Goal: Transaction & Acquisition: Book appointment/travel/reservation

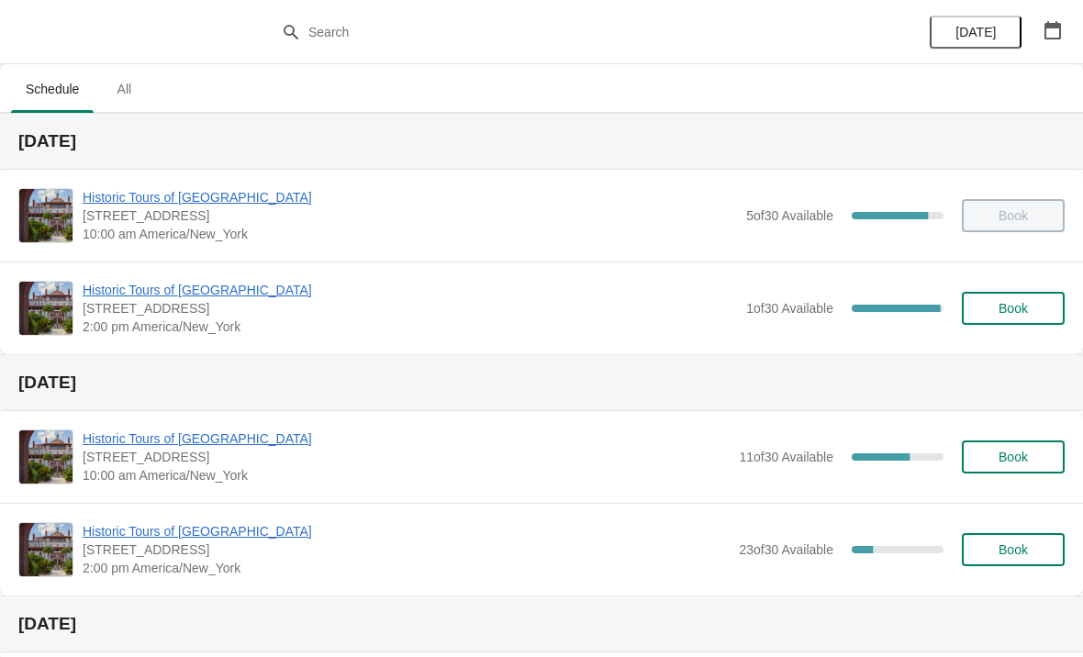
click at [225, 296] on span "Historic Tours of [GEOGRAPHIC_DATA]" at bounding box center [410, 290] width 654 height 18
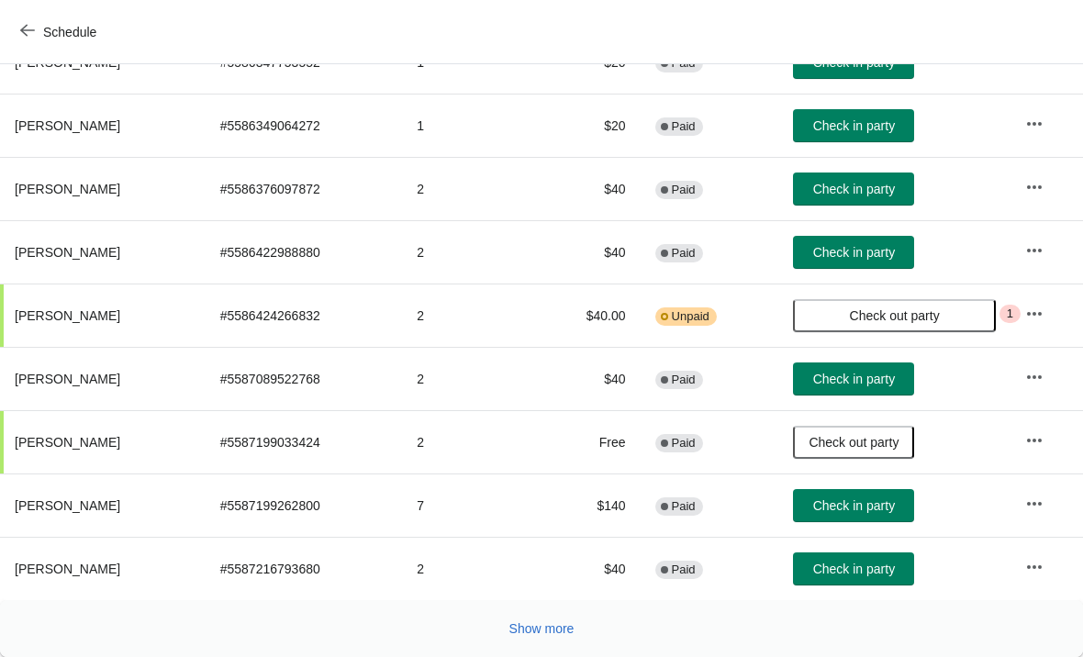
scroll to position [337, 0]
click at [883, 395] on button "Check in party" at bounding box center [853, 379] width 121 height 33
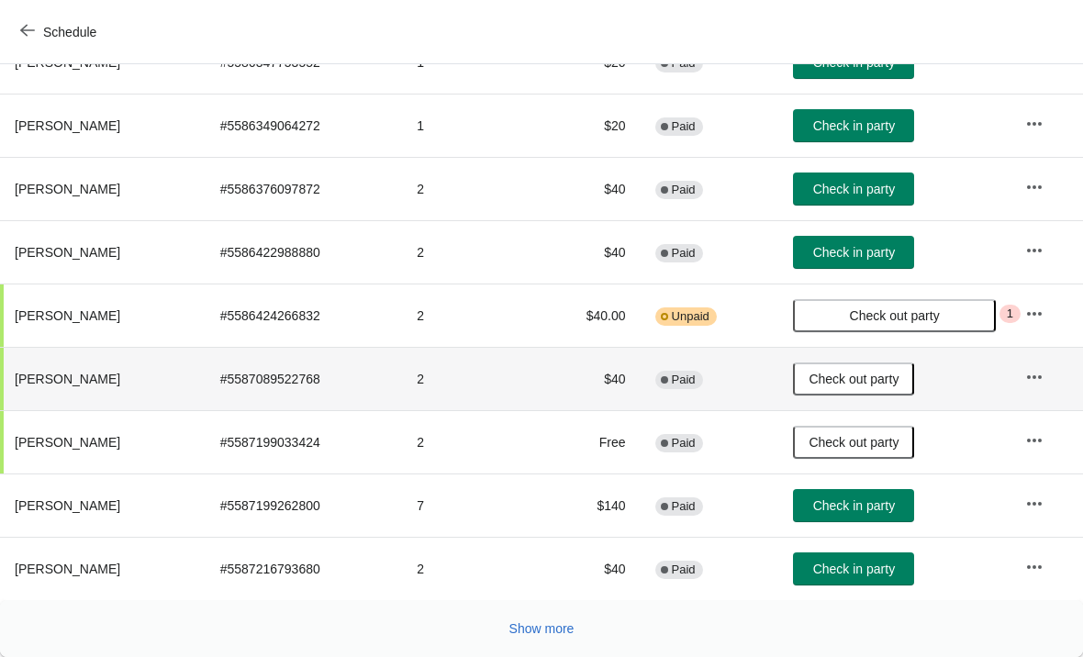
click at [560, 632] on span "Show more" at bounding box center [541, 628] width 65 height 15
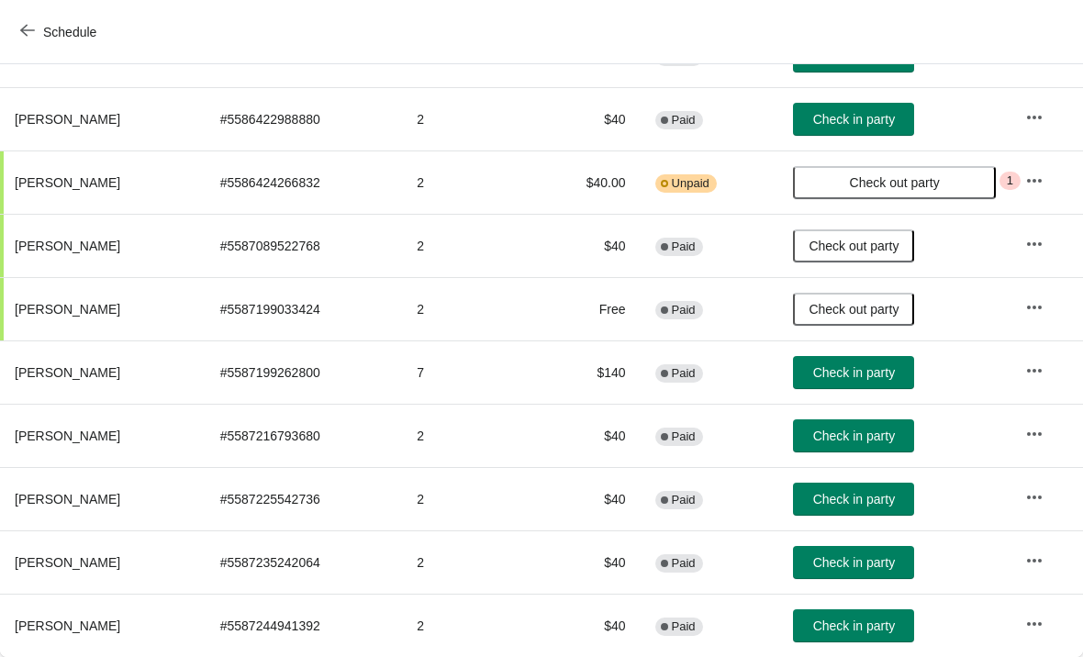
scroll to position [470, 0]
click at [880, 503] on span "Check in party" at bounding box center [854, 499] width 82 height 15
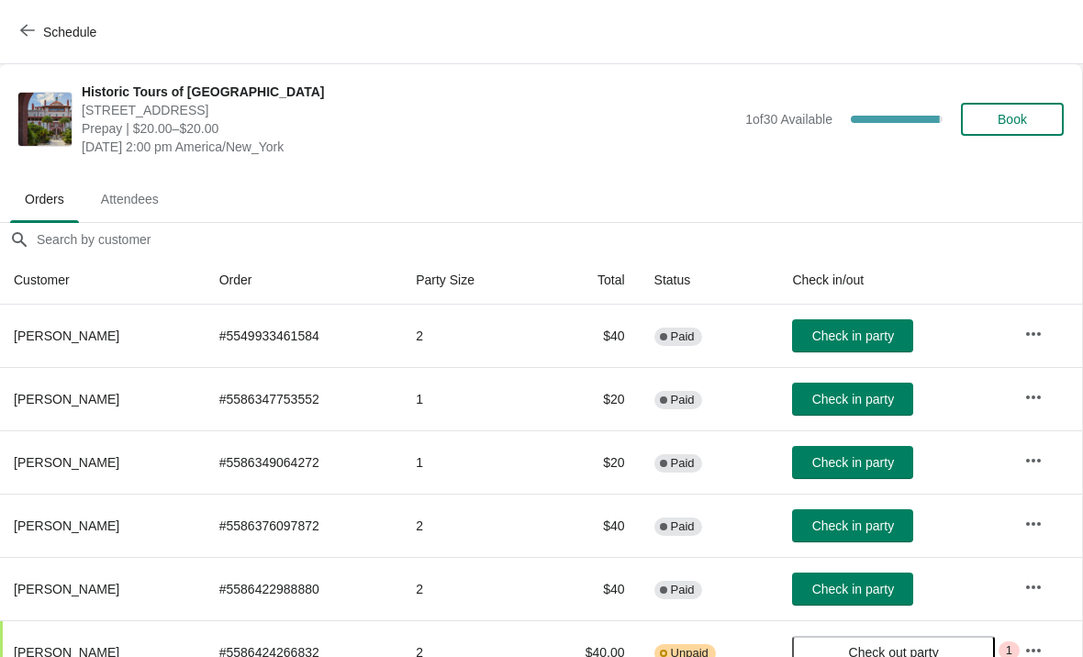
scroll to position [0, 1]
click at [1036, 115] on span "Book" at bounding box center [1012, 119] width 70 height 15
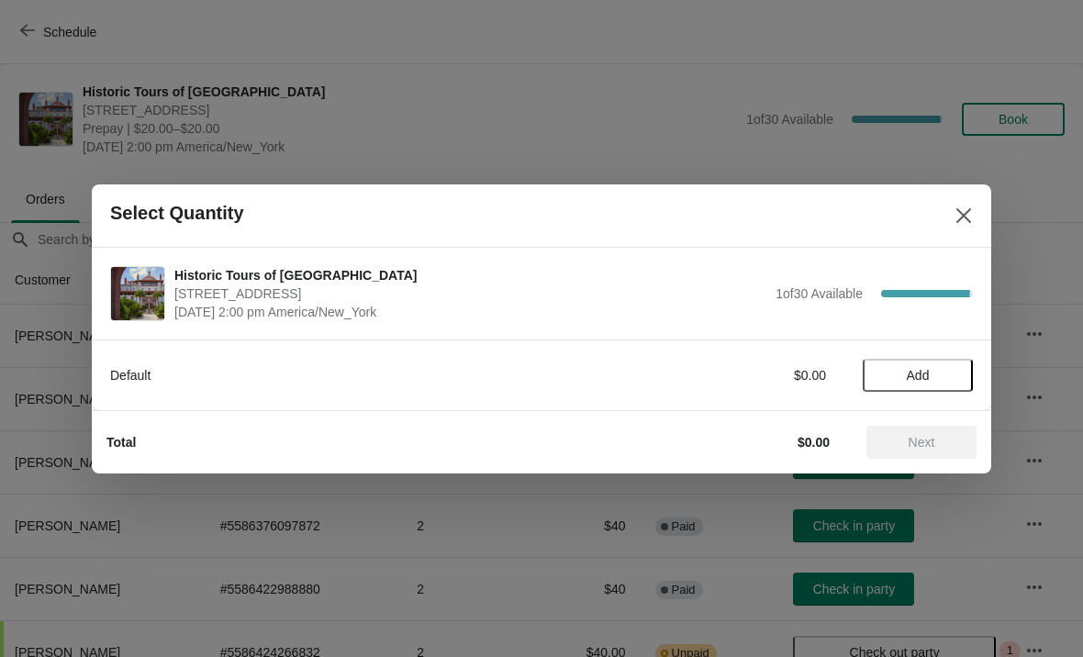
click at [928, 365] on button "Add" at bounding box center [918, 375] width 110 height 33
click at [953, 378] on icon at bounding box center [949, 374] width 19 height 19
click at [969, 451] on button "Next" at bounding box center [921, 442] width 110 height 33
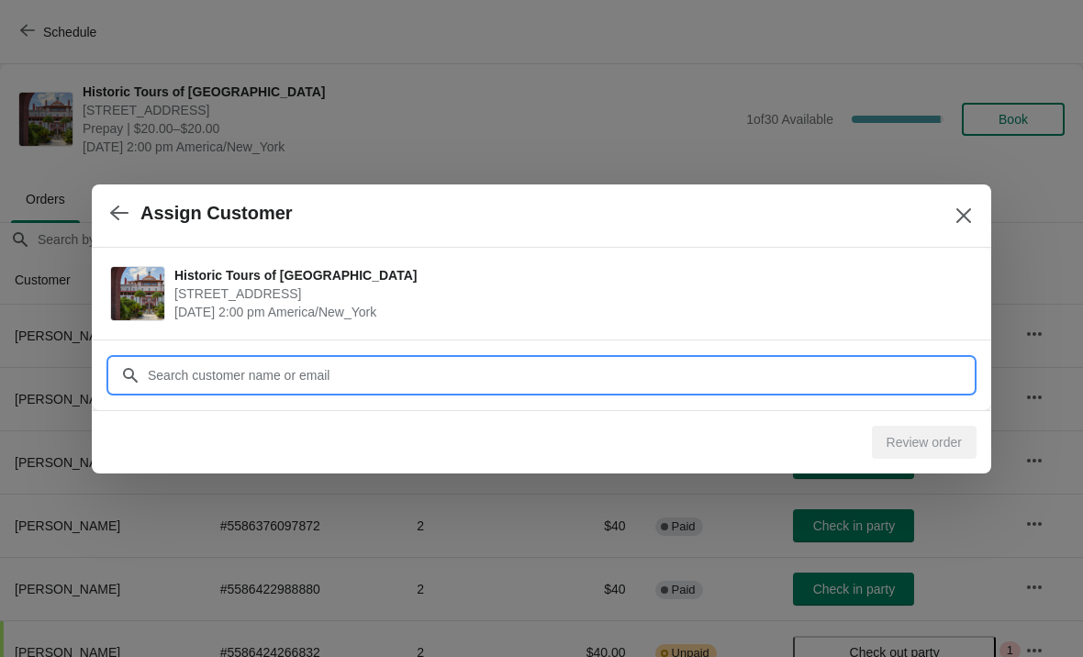
click at [892, 382] on input "Customer" at bounding box center [560, 375] width 826 height 33
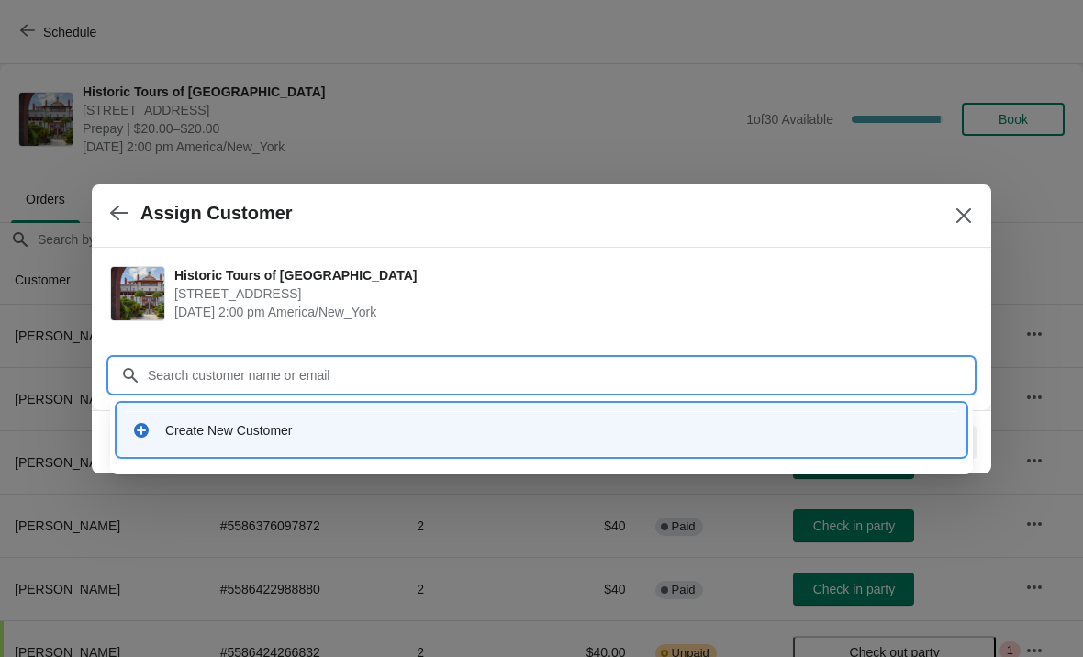
click at [176, 439] on div "Create New Customer" at bounding box center [558, 430] width 786 height 18
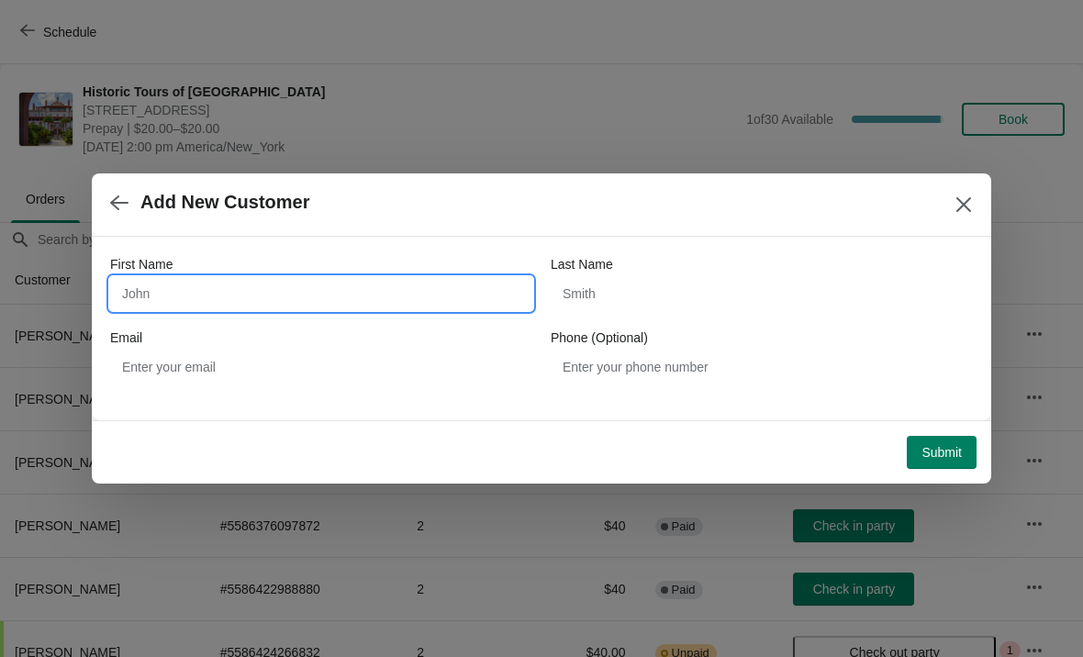
click at [212, 299] on input "First Name" at bounding box center [321, 293] width 422 height 33
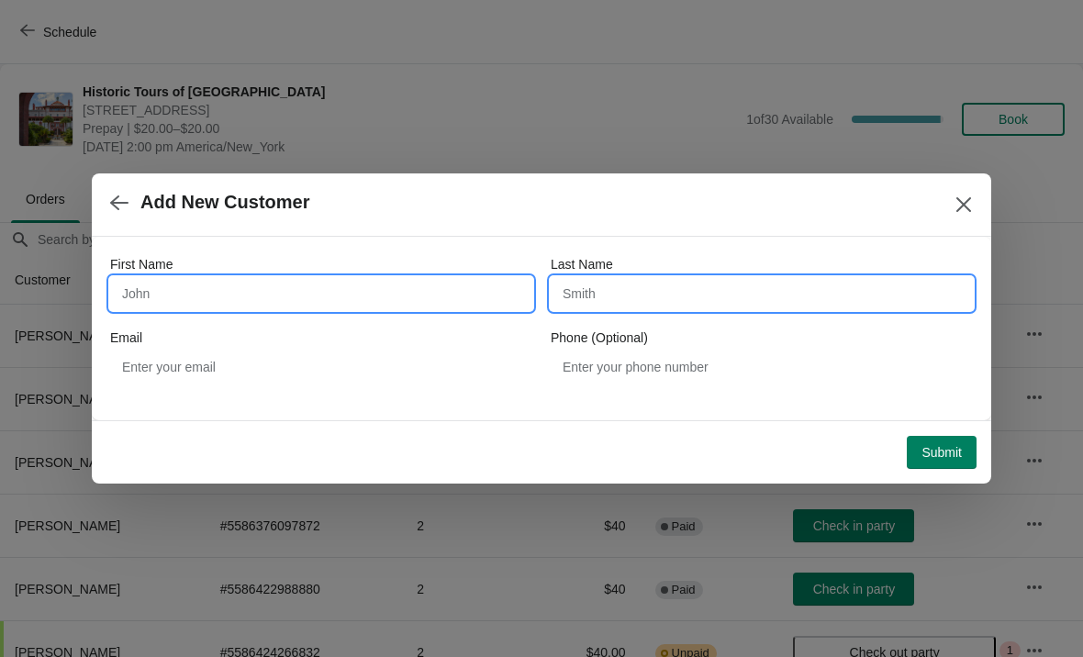
click at [922, 286] on input "Last Name" at bounding box center [762, 293] width 422 height 33
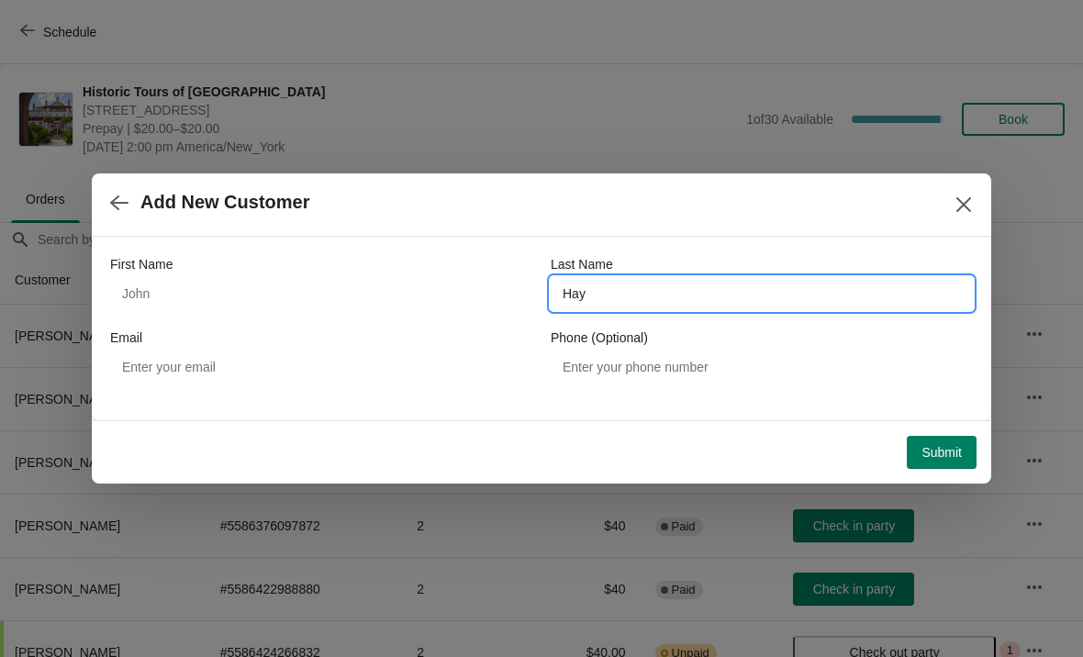
type input "Hay"
click at [970, 211] on icon "Close" at bounding box center [963, 204] width 15 height 15
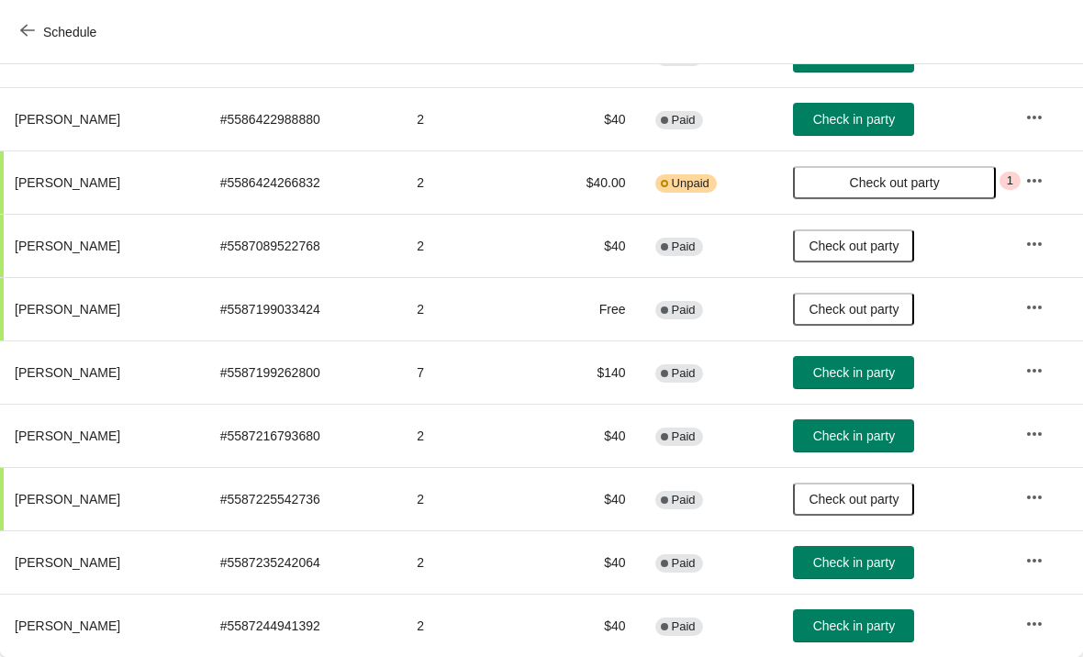
scroll to position [470, 0]
click at [893, 381] on button "Check in party" at bounding box center [853, 372] width 121 height 33
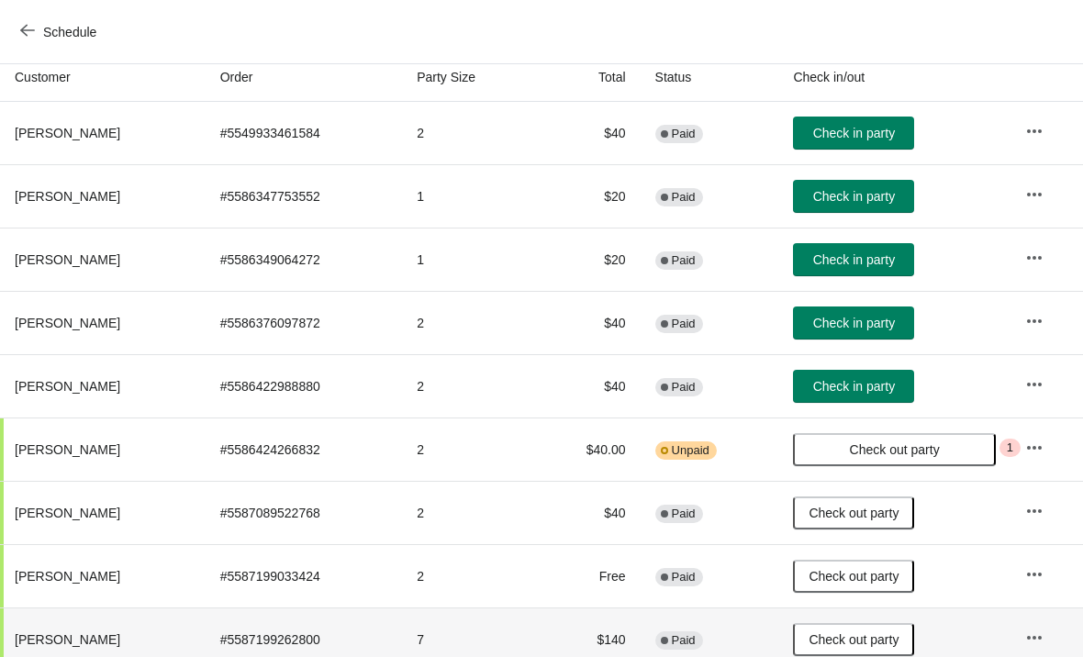
scroll to position [203, 0]
click at [896, 275] on button "Check in party" at bounding box center [853, 259] width 121 height 33
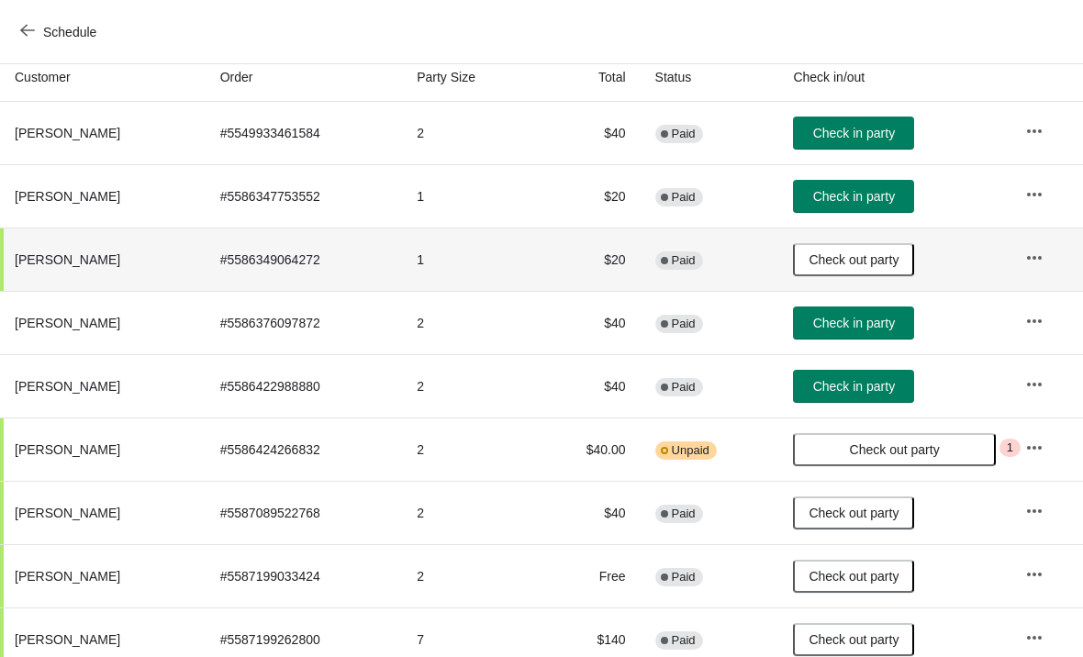
click at [888, 210] on button "Check in party" at bounding box center [853, 196] width 121 height 33
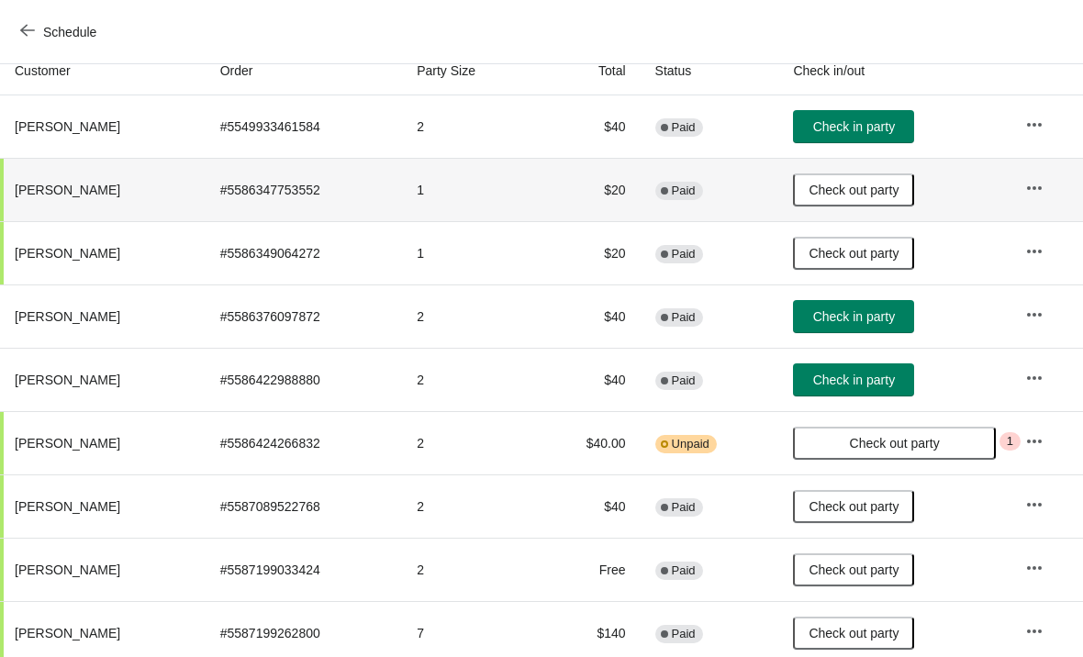
scroll to position [207, 0]
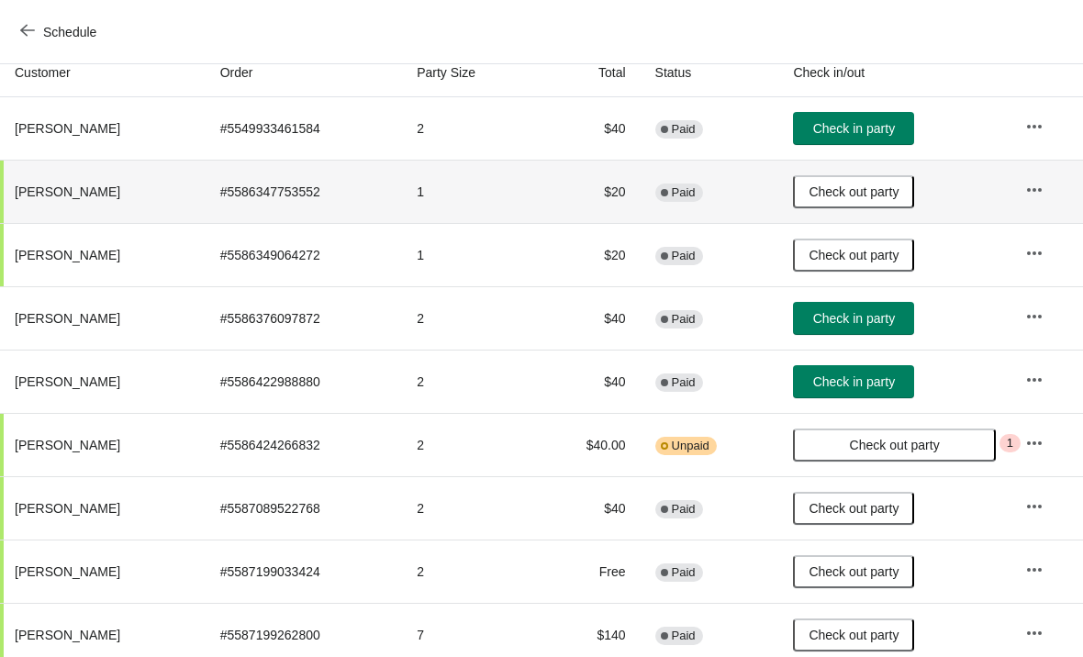
click at [853, 334] on button "Check in party" at bounding box center [853, 318] width 121 height 33
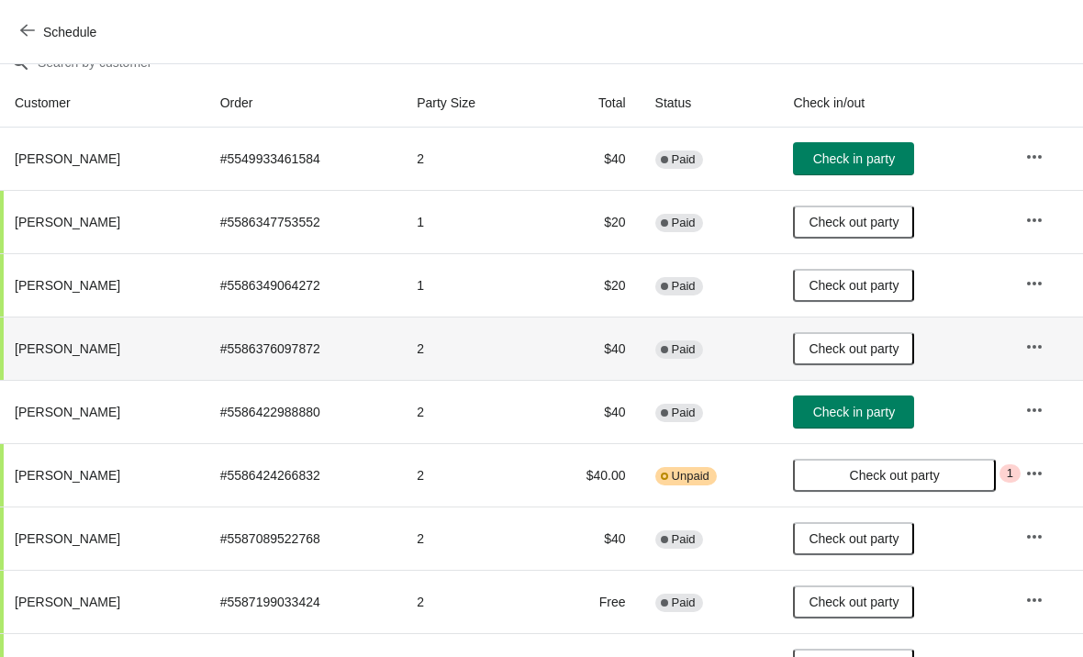
scroll to position [177, 0]
click at [872, 414] on span "Check in party" at bounding box center [854, 412] width 82 height 15
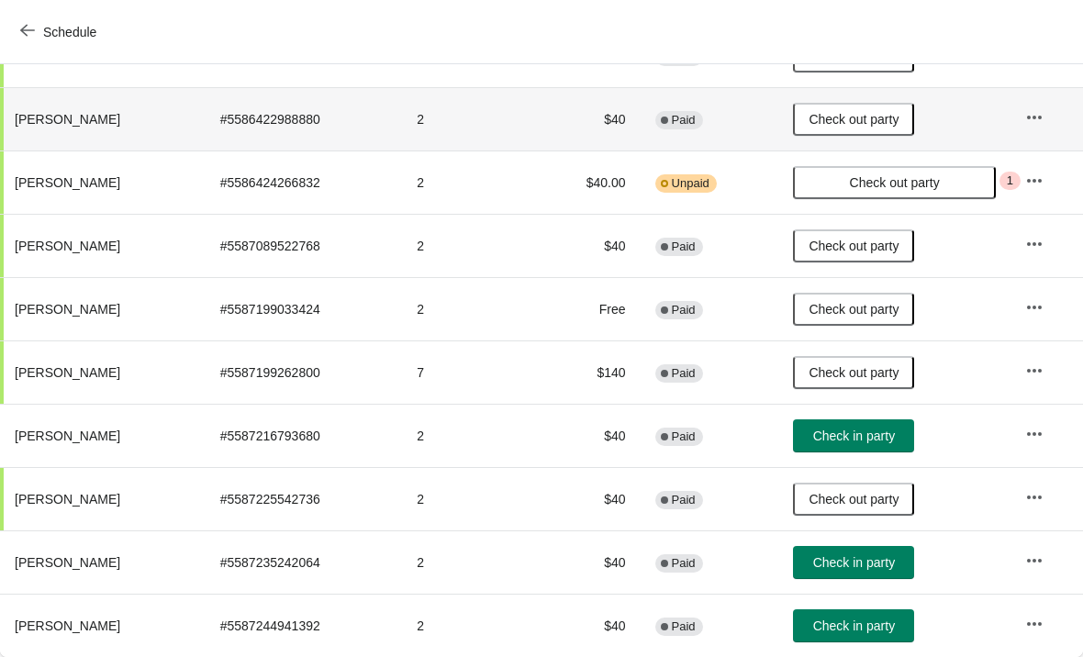
scroll to position [470, 0]
click at [899, 574] on button "Check in party" at bounding box center [853, 562] width 121 height 33
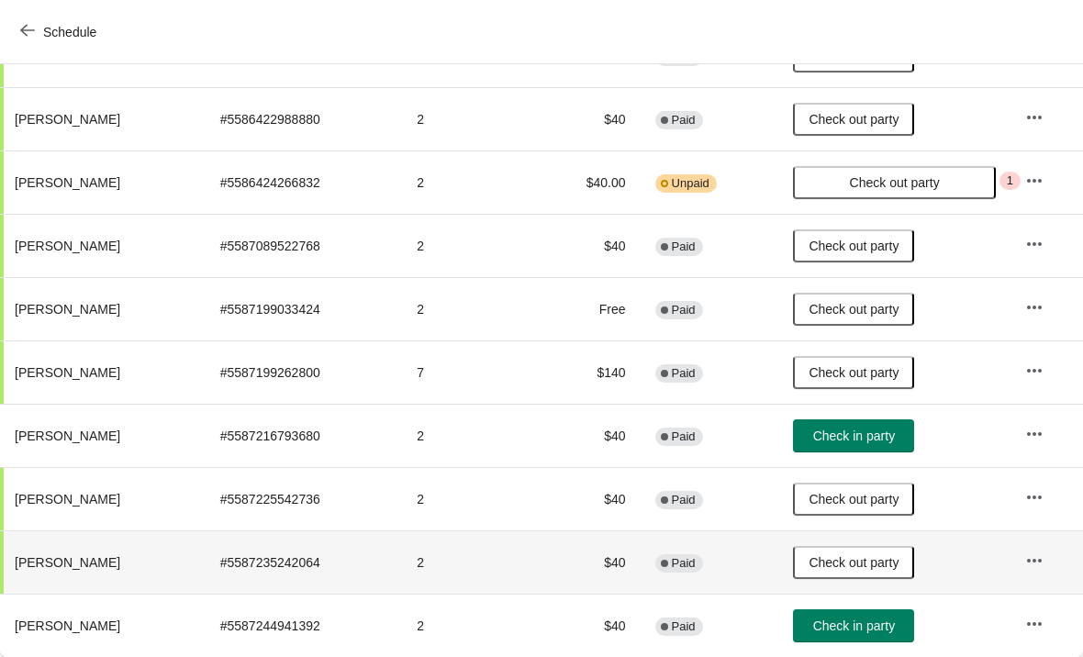
click at [860, 449] on button "Check in party" at bounding box center [853, 435] width 121 height 33
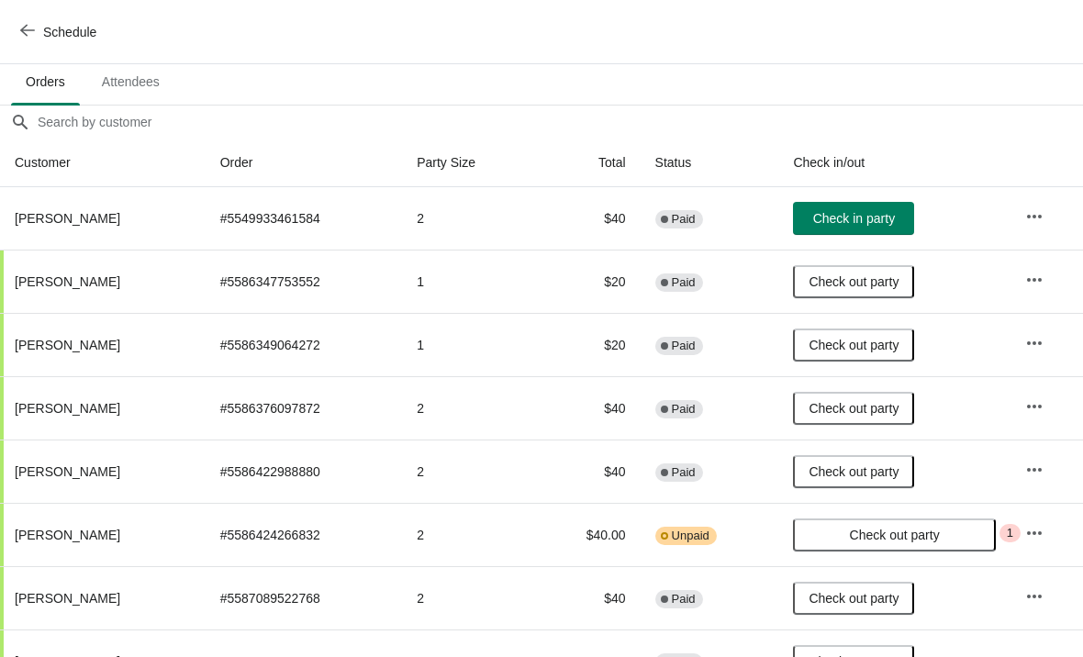
scroll to position [116, 0]
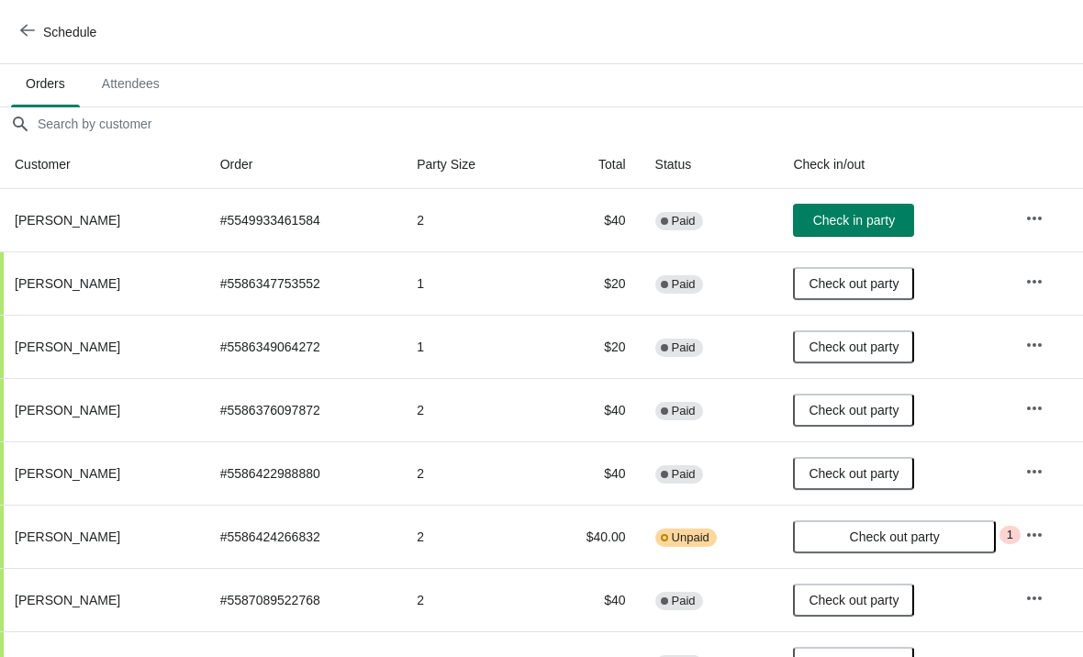
click at [861, 211] on button "Check in party" at bounding box center [853, 220] width 121 height 33
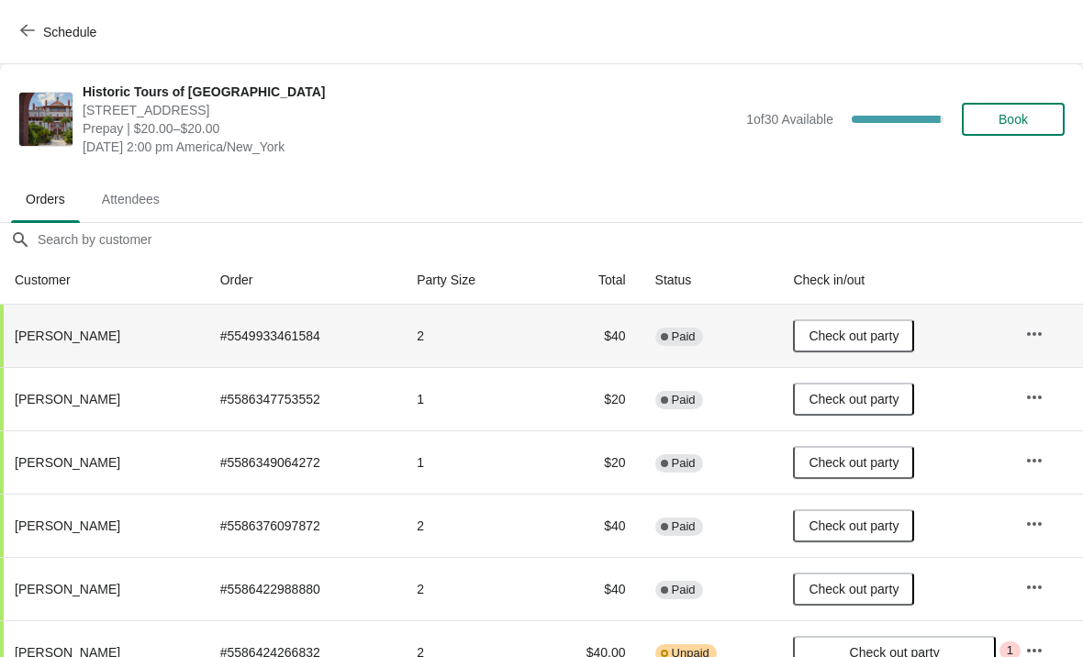
scroll to position [0, 0]
click at [1033, 117] on span "Book" at bounding box center [1013, 119] width 70 height 15
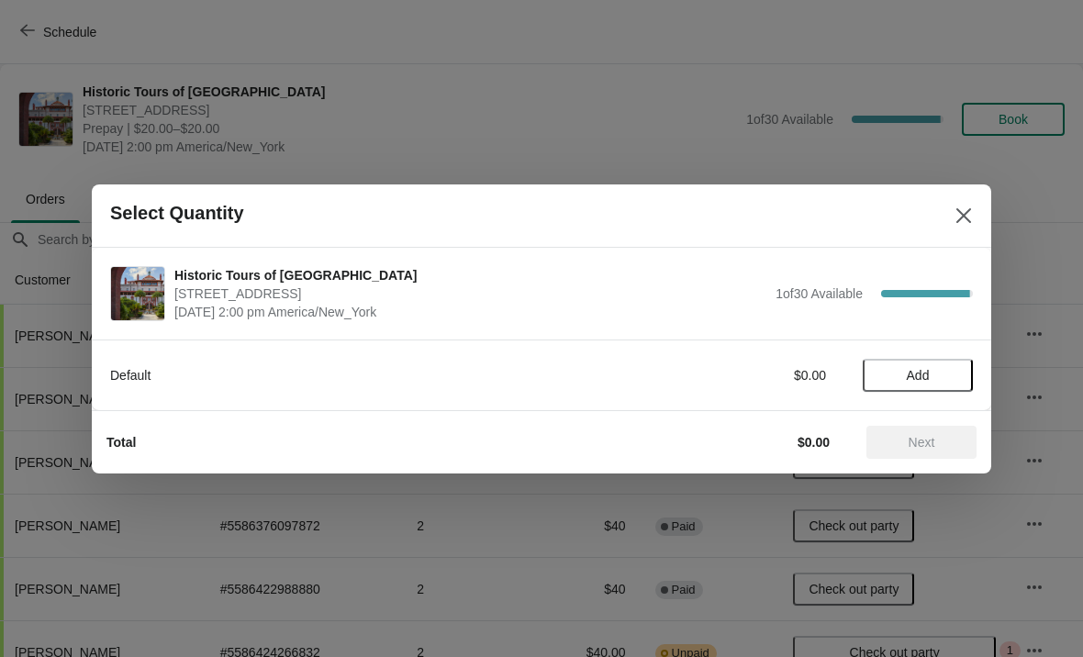
click at [903, 390] on button "Add" at bounding box center [918, 375] width 110 height 33
click at [941, 385] on div "Default $20.00 1" at bounding box center [541, 375] width 863 height 33
click at [948, 383] on icon at bounding box center [949, 374] width 19 height 19
click at [912, 457] on button "Next" at bounding box center [921, 442] width 110 height 33
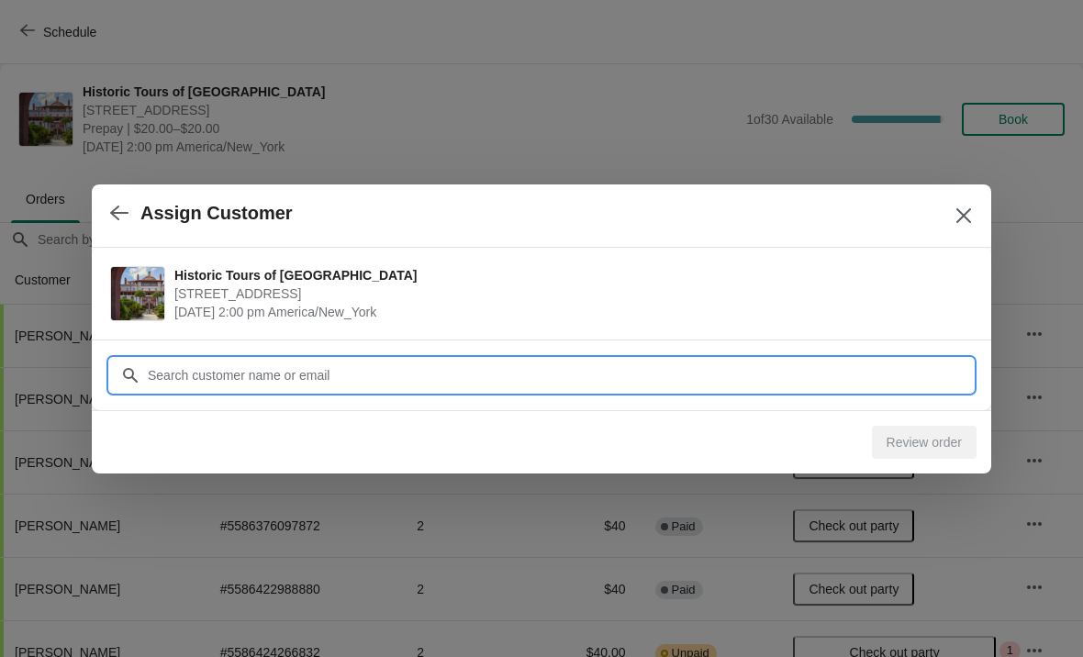
click at [306, 374] on input "Customer" at bounding box center [560, 375] width 826 height 33
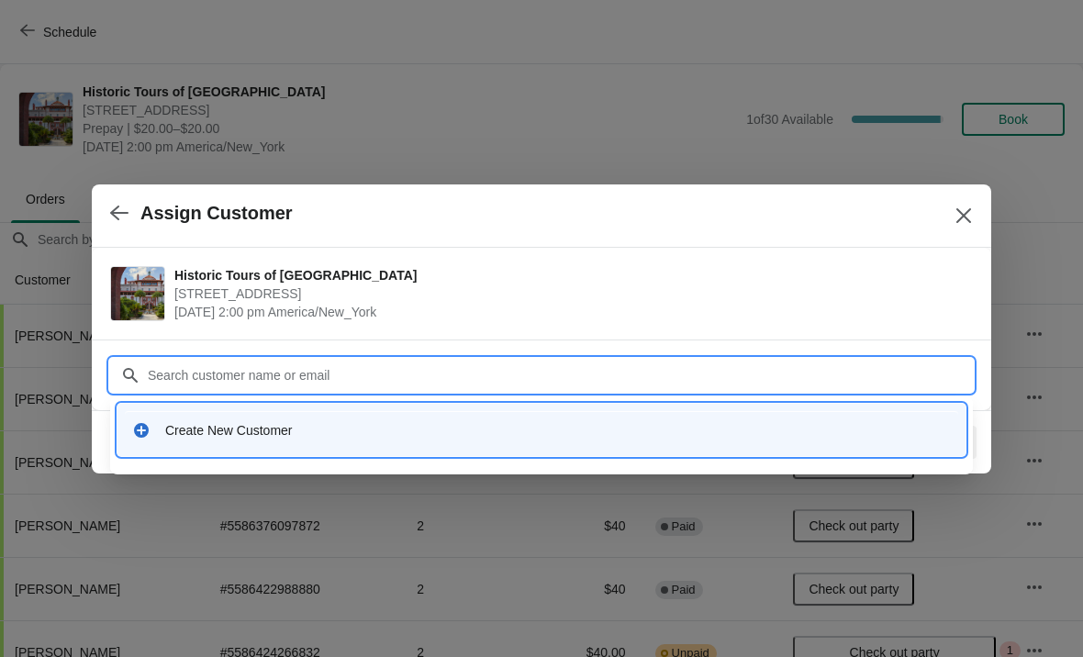
click at [236, 430] on div "Create New Customer" at bounding box center [558, 430] width 786 height 18
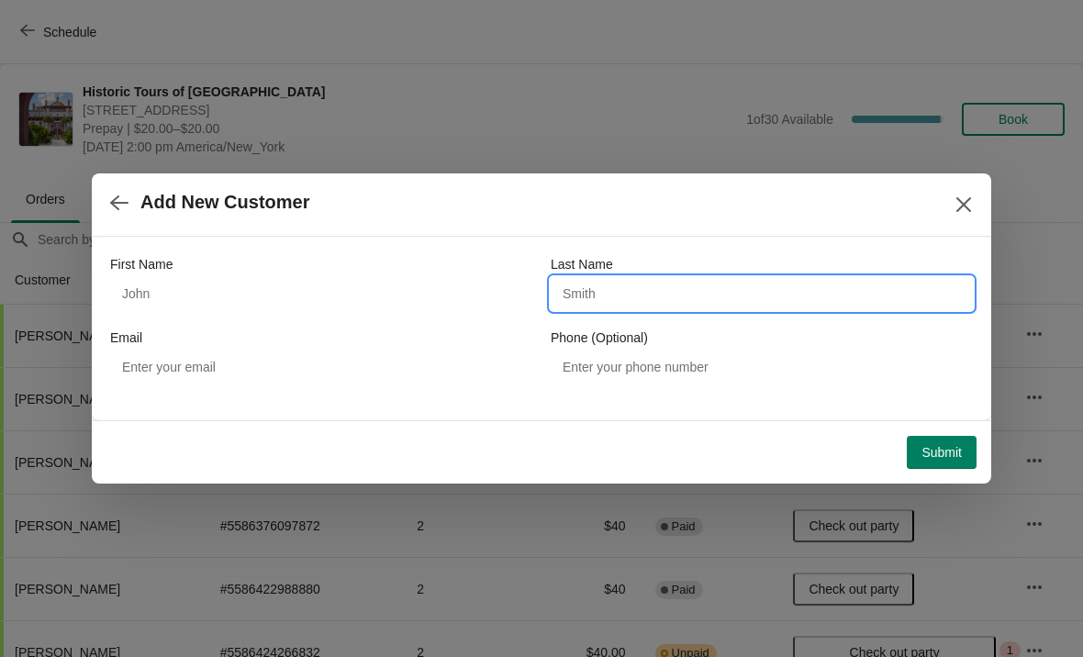
click at [615, 306] on input "Last Name" at bounding box center [762, 293] width 422 height 33
type input "Papandera"
click at [837, 209] on span "Add New Customer" at bounding box center [519, 202] width 819 height 21
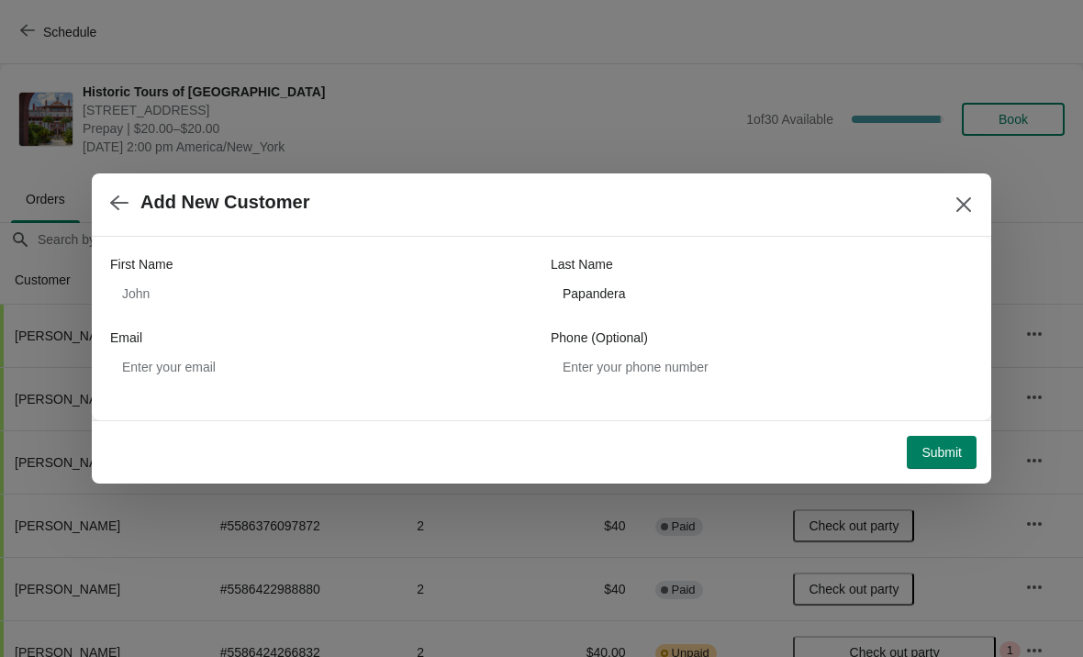
click at [956, 454] on span "Submit" at bounding box center [941, 452] width 40 height 15
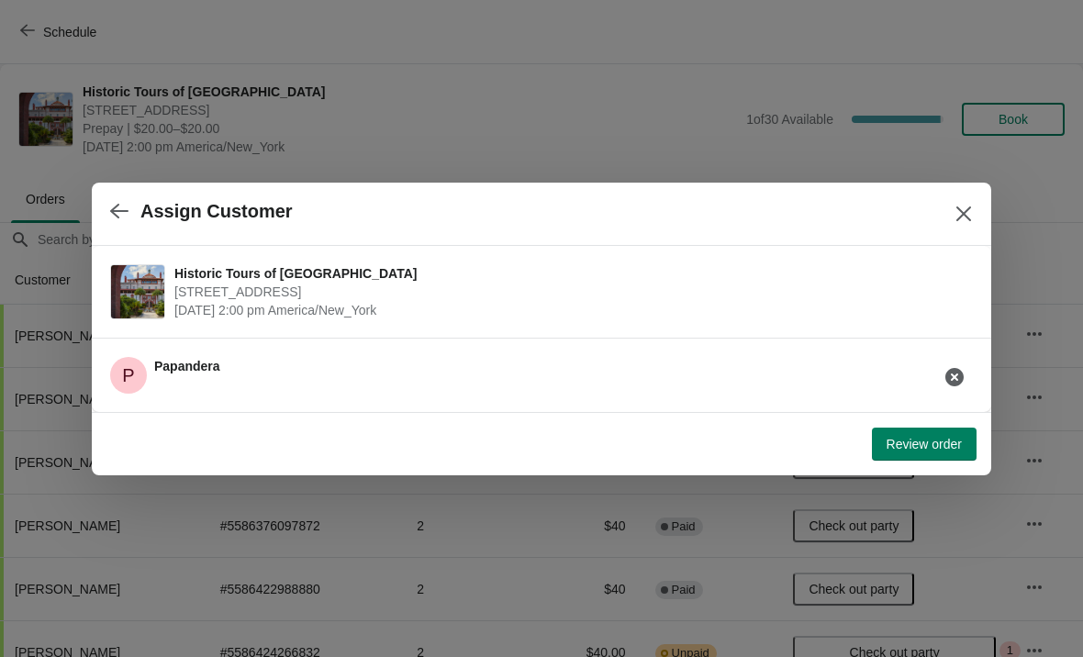
click at [946, 442] on span "Review order" at bounding box center [924, 444] width 75 height 15
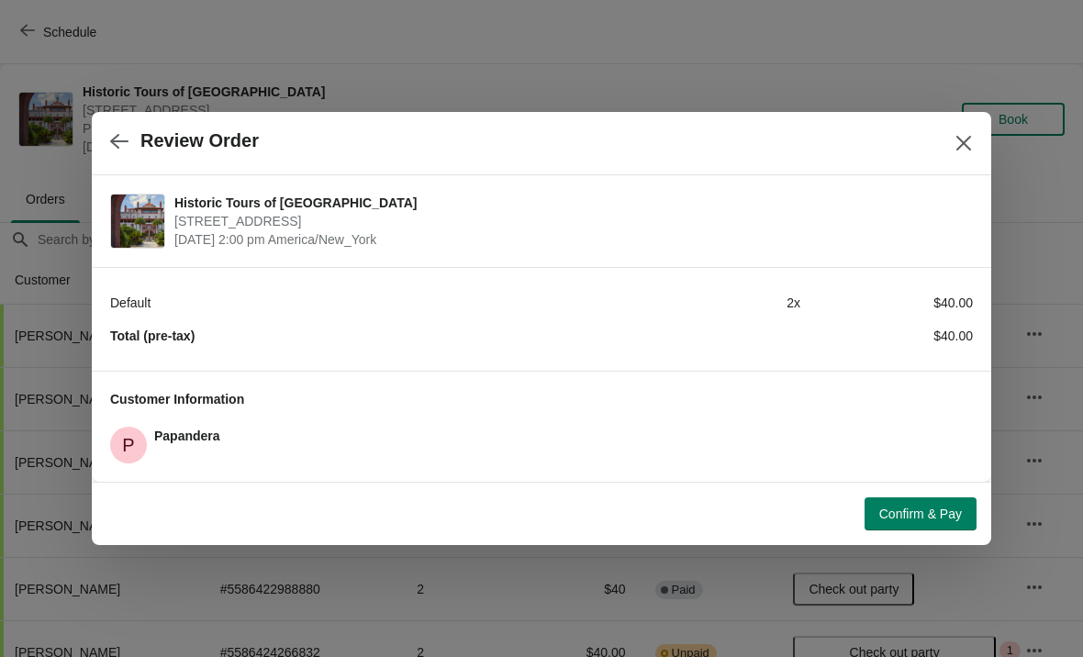
click at [934, 567] on div at bounding box center [541, 328] width 1083 height 657
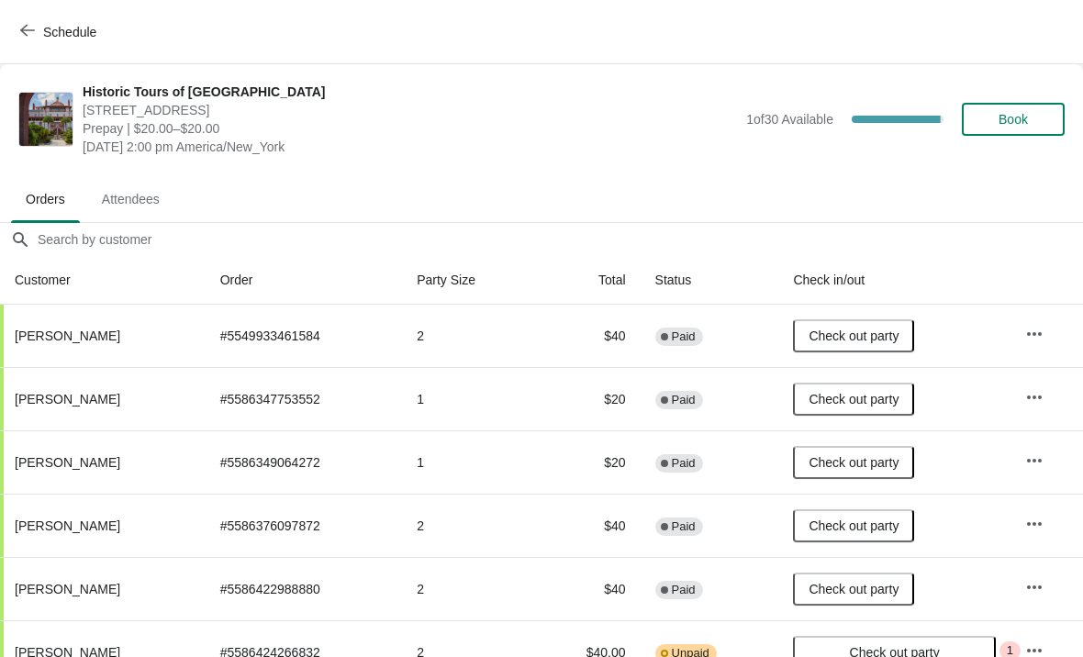
click at [909, 525] on button "Check out party" at bounding box center [853, 525] width 121 height 33
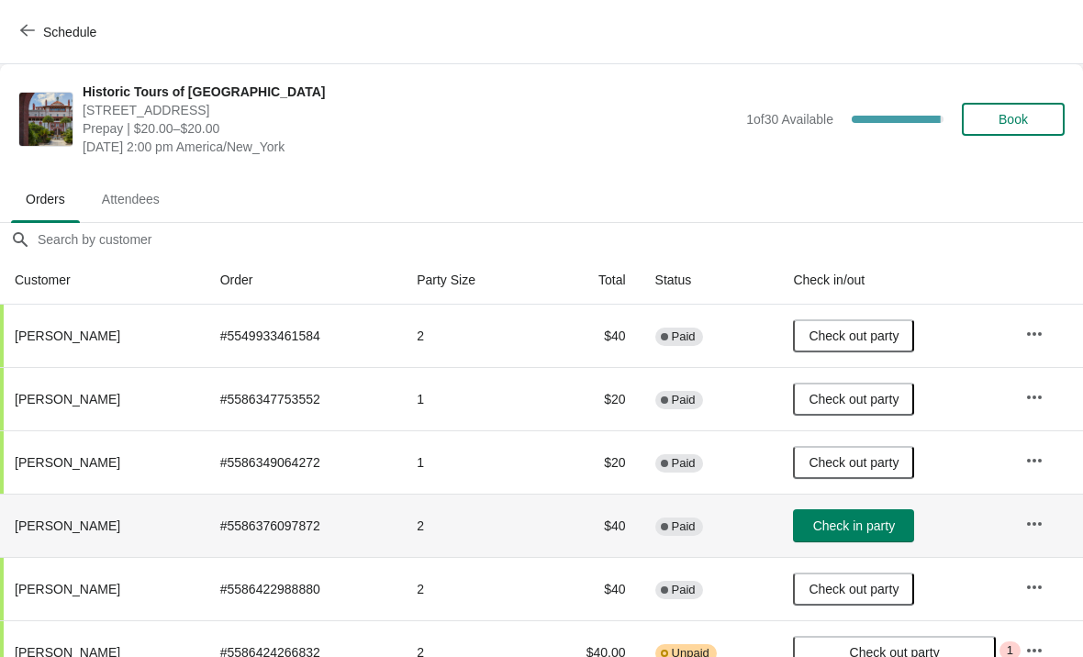
click at [1041, 113] on span "Book" at bounding box center [1013, 119] width 70 height 15
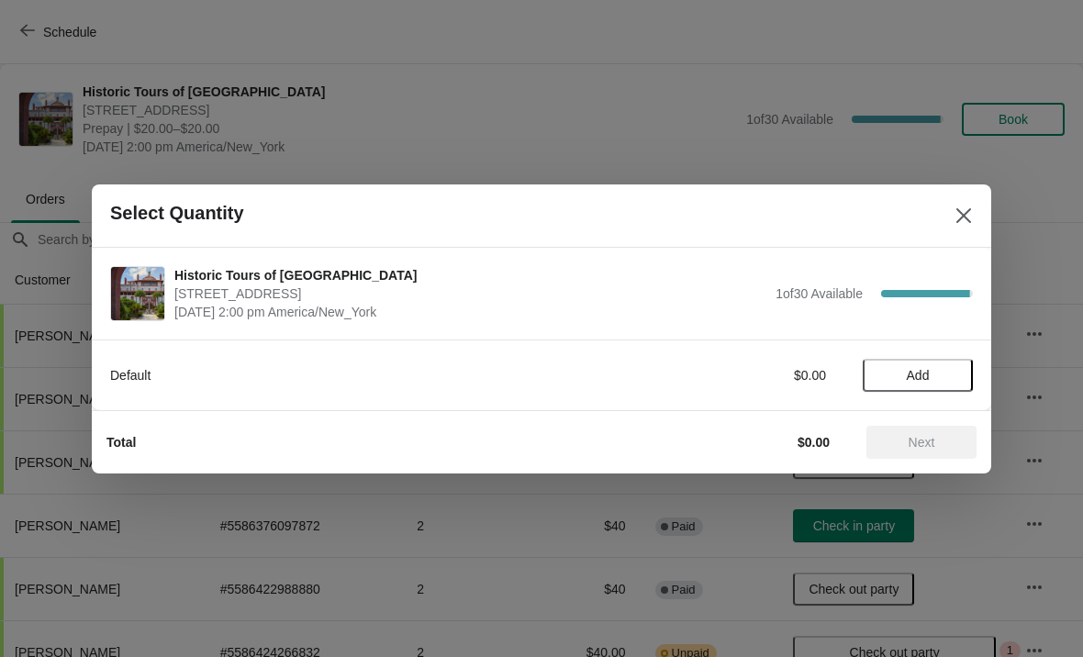
click at [942, 371] on span "Add" at bounding box center [917, 375] width 77 height 15
click at [952, 379] on icon at bounding box center [949, 374] width 19 height 19
click at [935, 439] on span "Next" at bounding box center [922, 442] width 27 height 15
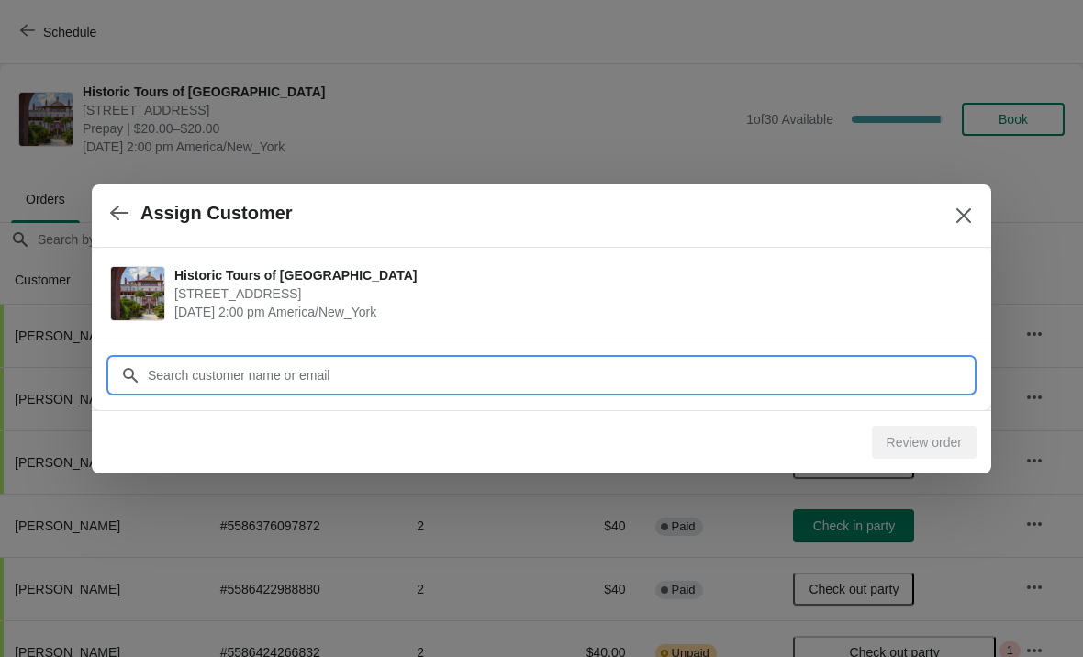
click at [177, 376] on input "Customer" at bounding box center [560, 375] width 826 height 33
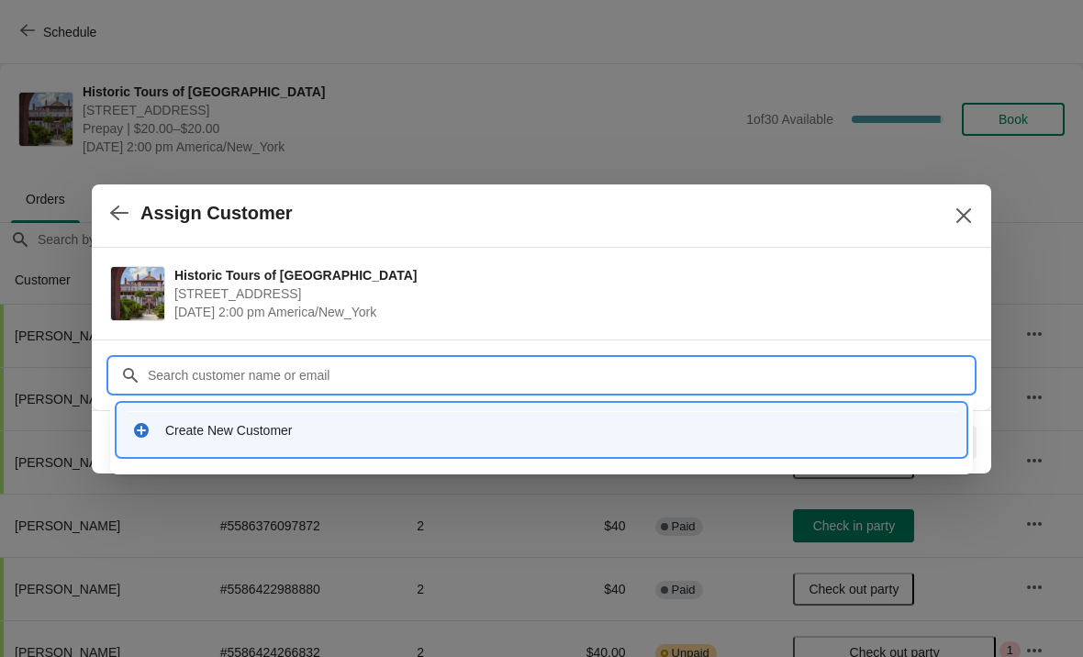
click at [244, 438] on div "Create New Customer" at bounding box center [558, 430] width 786 height 18
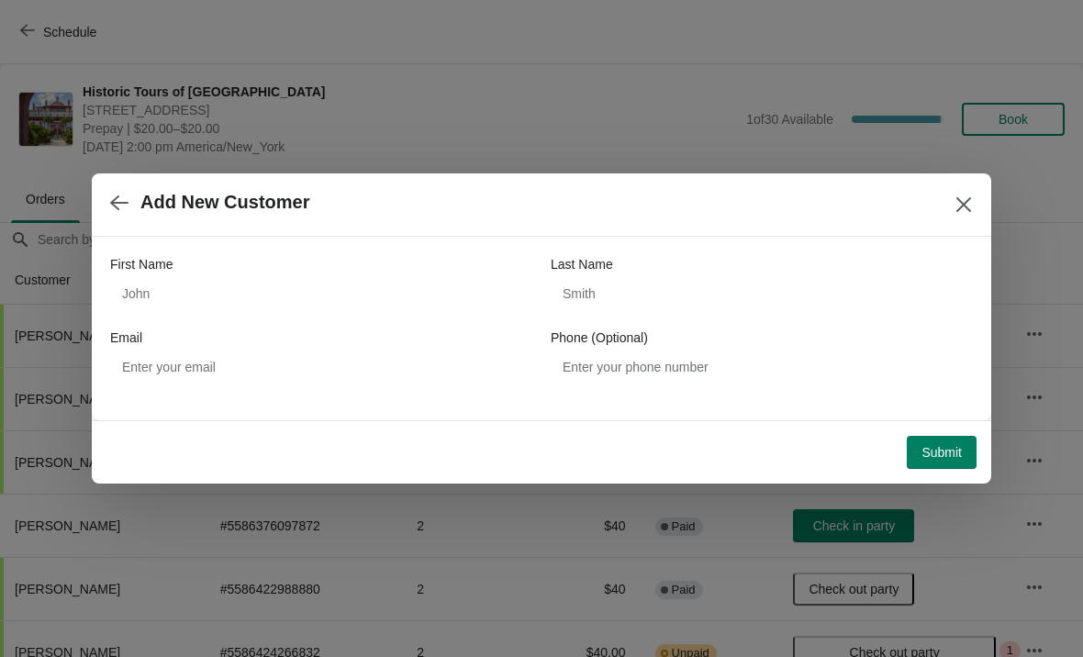
click at [870, 273] on div "Last Name" at bounding box center [762, 264] width 422 height 18
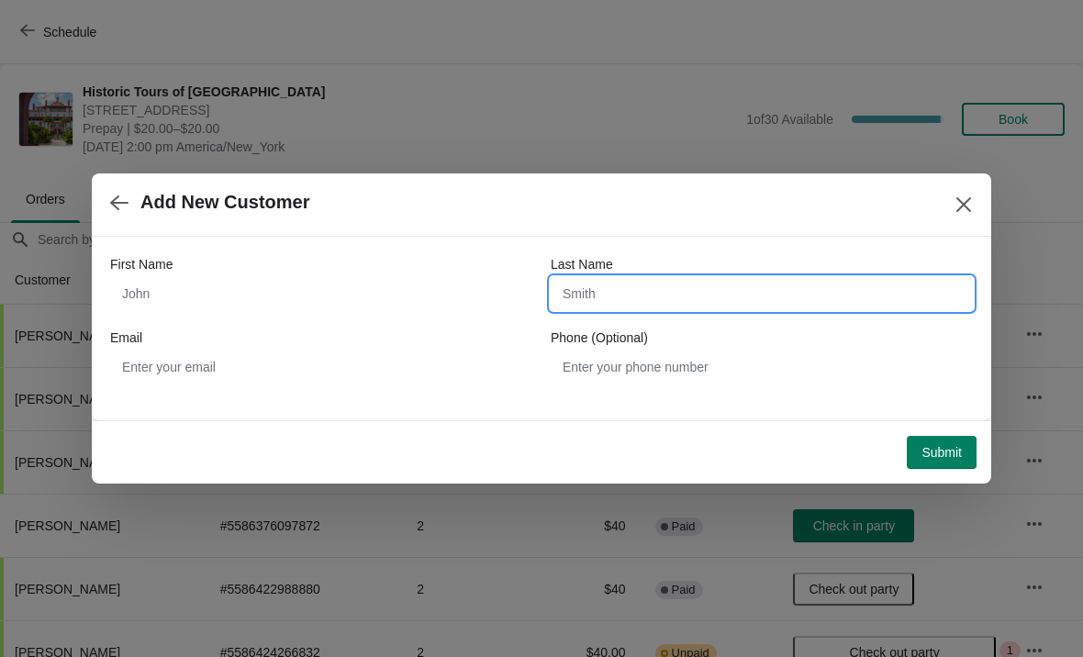
click at [920, 283] on input "Last Name" at bounding box center [762, 293] width 422 height 33
type input "[PERSON_NAME]"
click at [862, 224] on div "Add New Customer" at bounding box center [541, 204] width 899 height 63
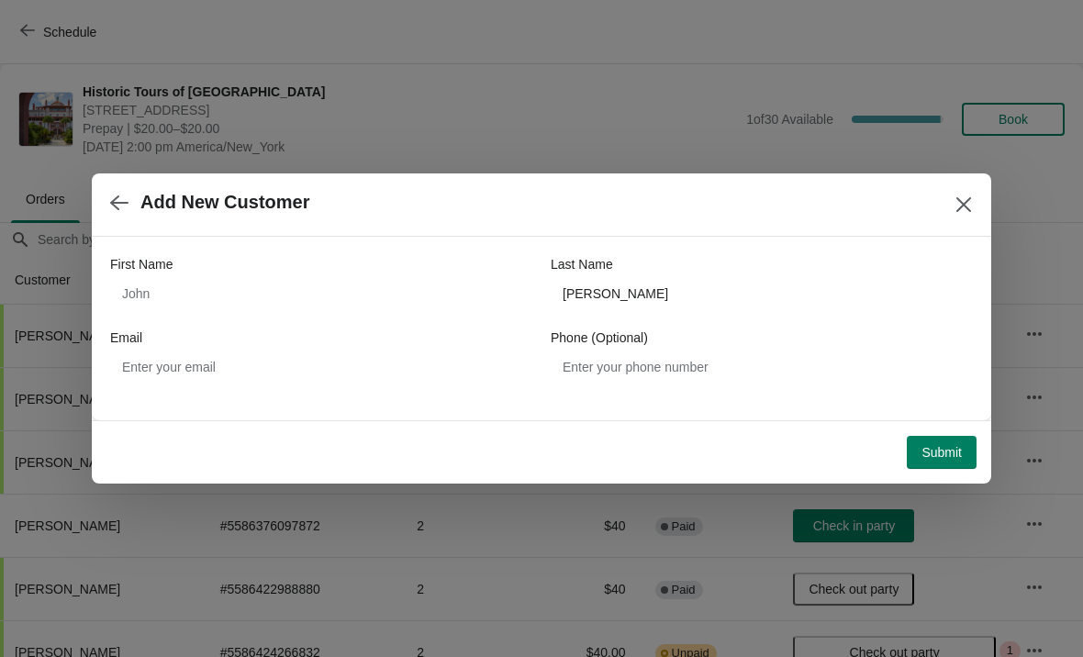
click at [946, 443] on button "Submit" at bounding box center [942, 452] width 70 height 33
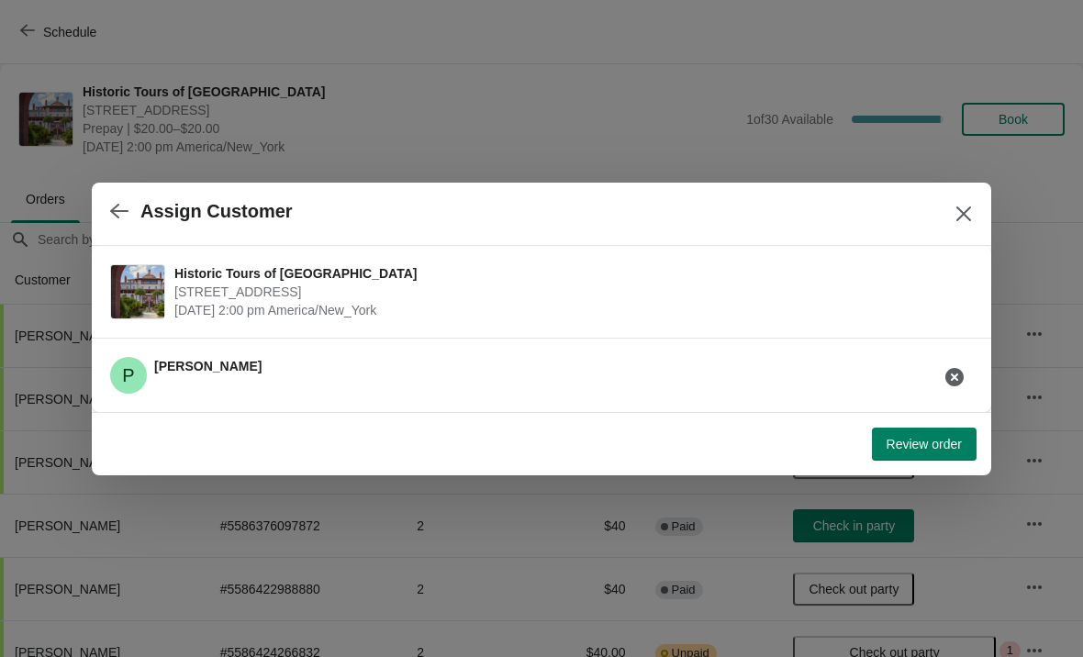
click at [928, 442] on span "Review order" at bounding box center [924, 444] width 75 height 15
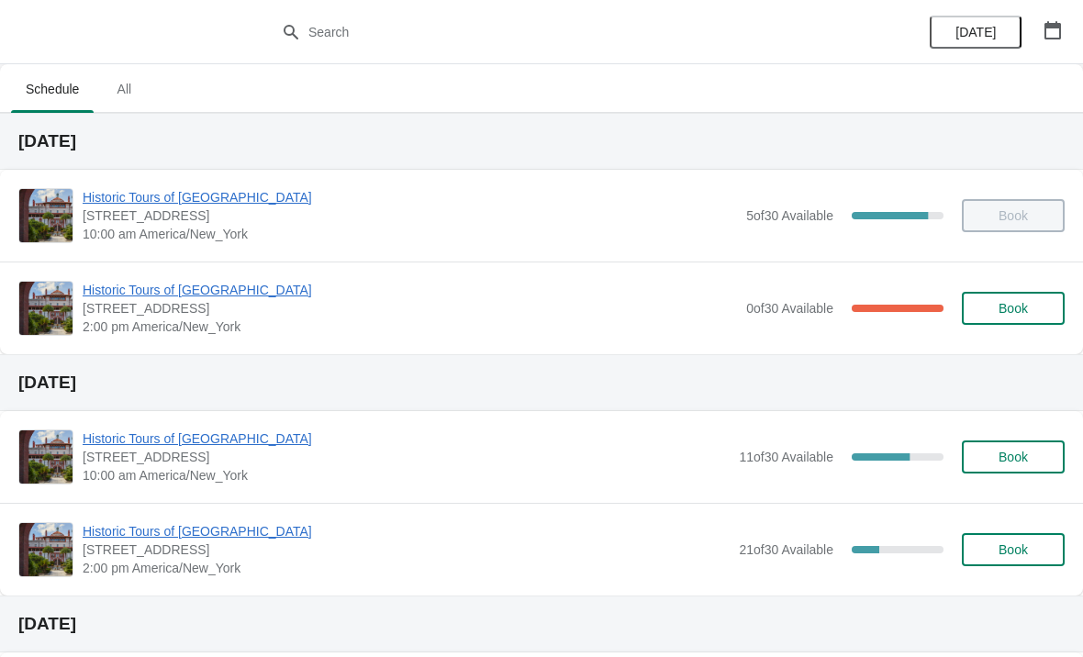
click at [185, 286] on span "Historic Tours of [GEOGRAPHIC_DATA]" at bounding box center [410, 290] width 654 height 18
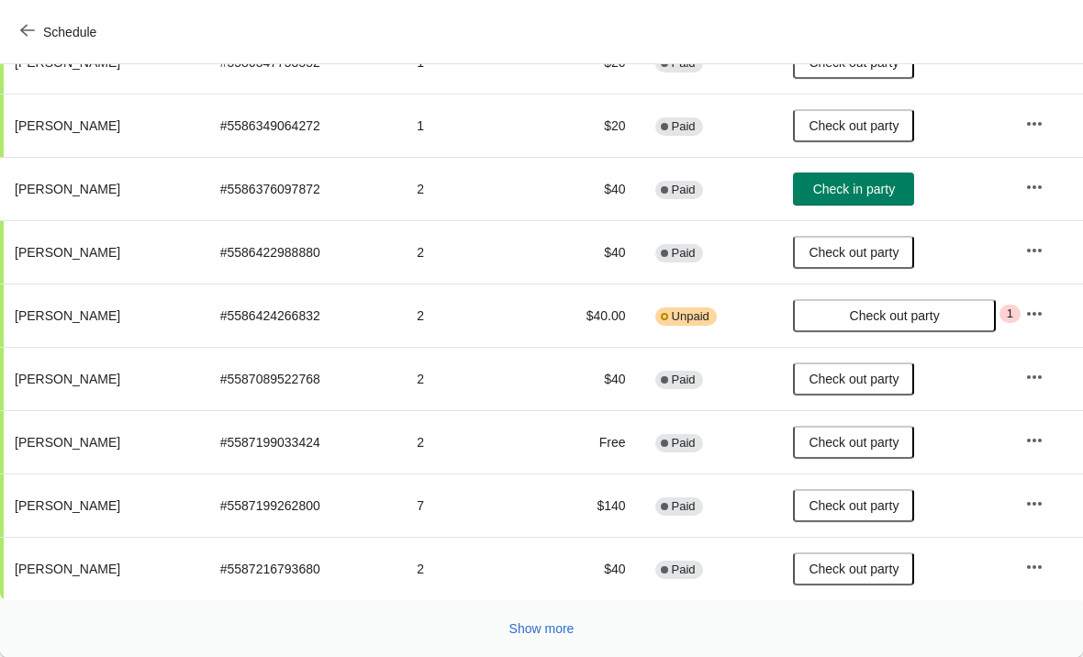
scroll to position [337, 0]
click at [884, 194] on span "Check in party" at bounding box center [854, 189] width 82 height 15
click at [552, 623] on span "Show more" at bounding box center [541, 628] width 65 height 15
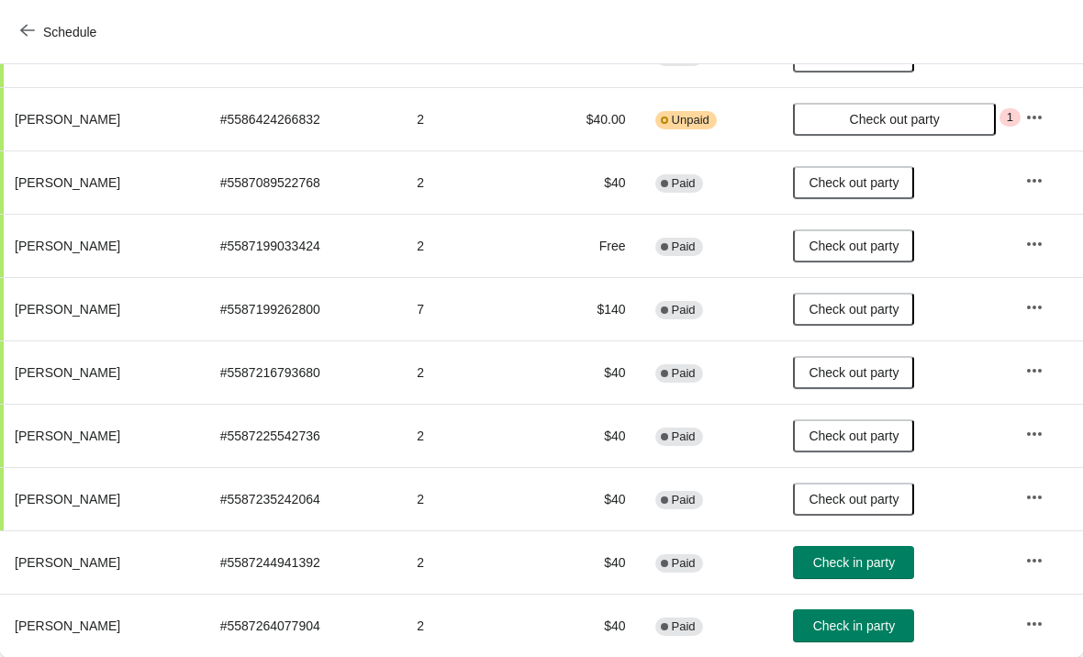
scroll to position [533, 0]
click at [846, 620] on span "Check in party" at bounding box center [854, 626] width 82 height 15
